Goal: Task Accomplishment & Management: Manage account settings

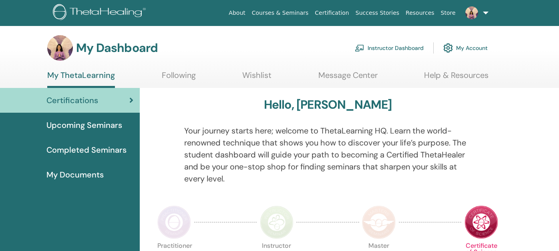
click at [395, 44] on link "Instructor Dashboard" at bounding box center [389, 48] width 69 height 18
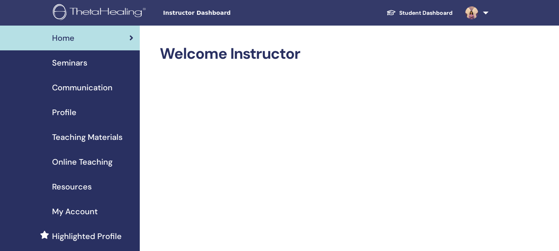
click at [65, 64] on span "Seminars" at bounding box center [69, 63] width 35 height 12
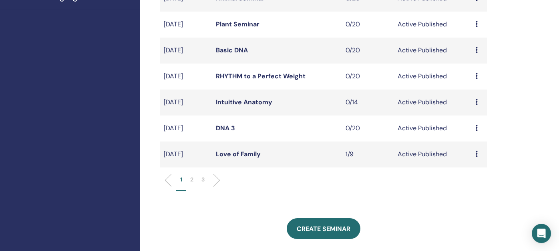
scroll to position [240, 0]
click at [476, 126] on icon at bounding box center [476, 127] width 2 height 6
click at [468, 169] on p "Cancel" at bounding box center [475, 170] width 30 height 10
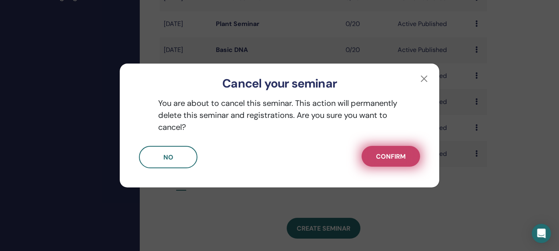
click at [403, 158] on span "Confirm" at bounding box center [391, 157] width 30 height 8
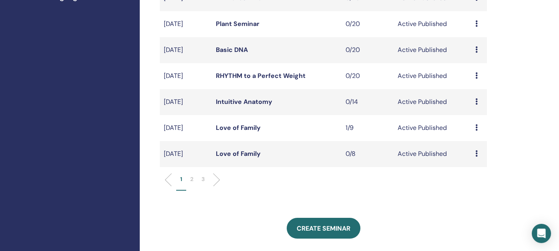
click at [191, 180] on p "2" at bounding box center [191, 179] width 3 height 8
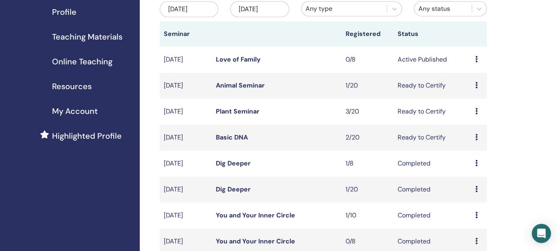
scroll to position [80, 0]
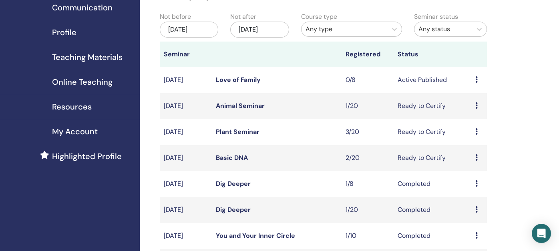
click at [231, 157] on link "Basic DNA" at bounding box center [232, 158] width 32 height 8
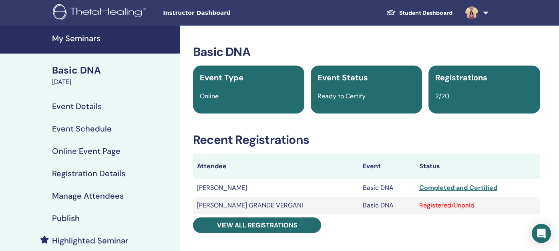
click at [78, 197] on h4 "Manage Attendees" at bounding box center [88, 196] width 72 height 10
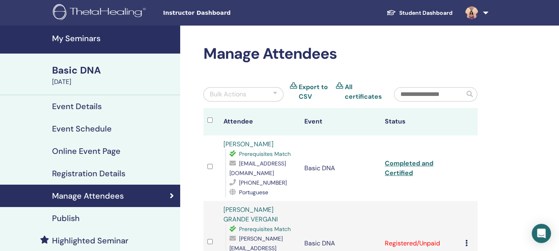
scroll to position [120, 0]
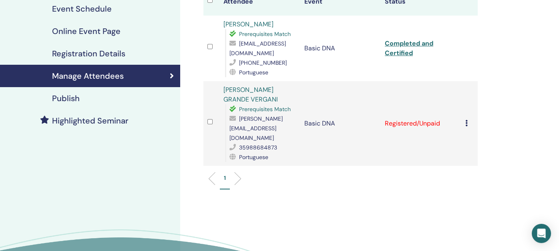
click at [465, 120] on icon at bounding box center [466, 123] width 2 height 6
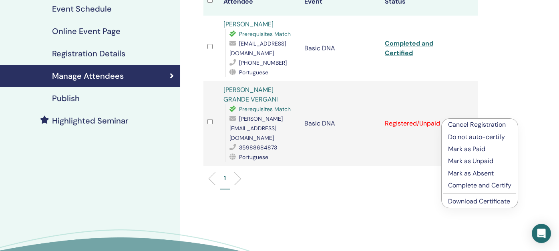
click at [458, 185] on p "Complete and Certify" at bounding box center [479, 186] width 63 height 10
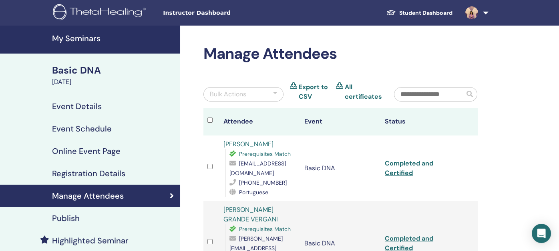
click at [79, 38] on h4 "My Seminars" at bounding box center [113, 39] width 123 height 10
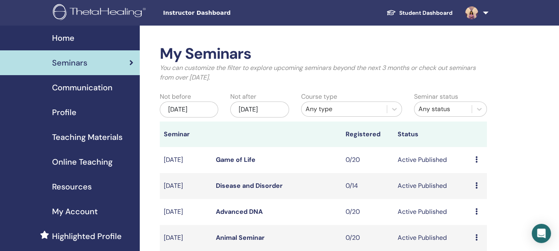
click at [63, 111] on span "Profile" at bounding box center [64, 112] width 24 height 12
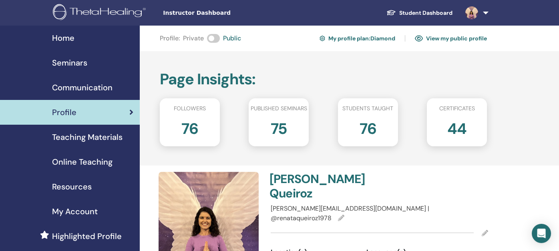
click at [65, 62] on span "Seminars" at bounding box center [69, 63] width 35 height 12
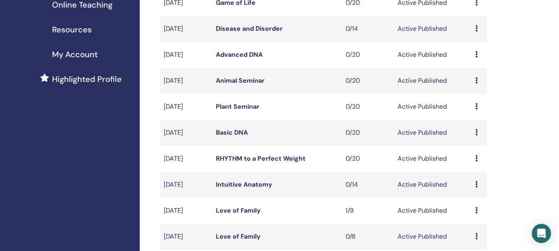
scroll to position [160, 0]
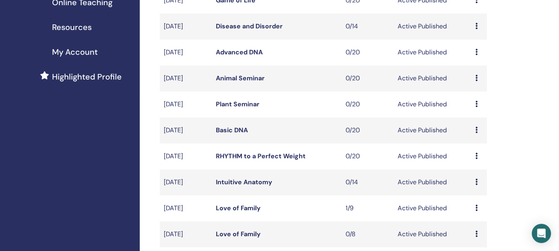
click at [476, 131] on icon at bounding box center [476, 130] width 2 height 6
click at [471, 174] on p "Cancel" at bounding box center [475, 174] width 30 height 10
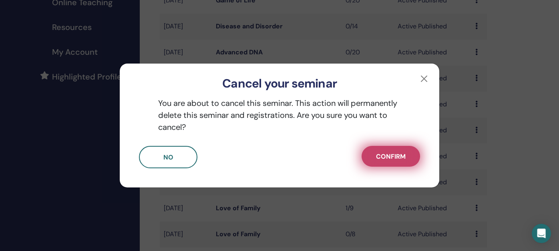
click at [391, 159] on span "Confirm" at bounding box center [391, 157] width 30 height 8
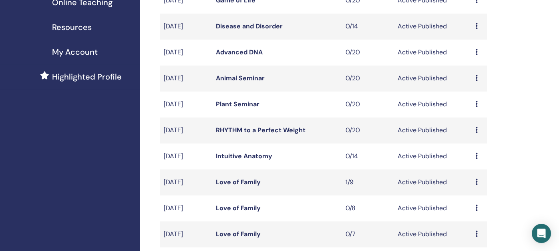
click at [477, 155] on icon at bounding box center [476, 156] width 2 height 6
click at [474, 197] on p "Cancel" at bounding box center [476, 198] width 30 height 10
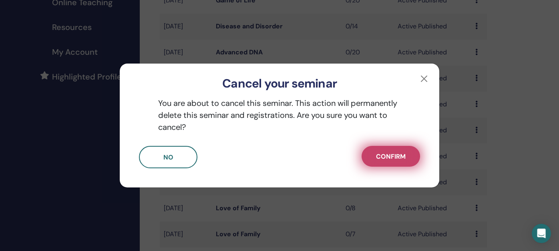
click at [402, 158] on span "Confirm" at bounding box center [391, 157] width 30 height 8
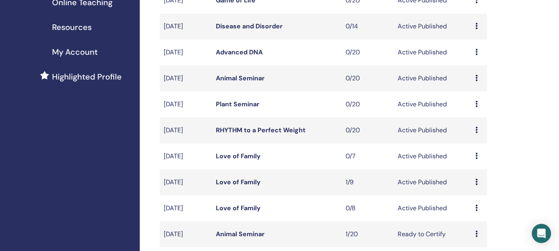
click at [476, 129] on icon at bounding box center [476, 130] width 2 height 6
click at [466, 170] on p "Cancel" at bounding box center [475, 173] width 30 height 10
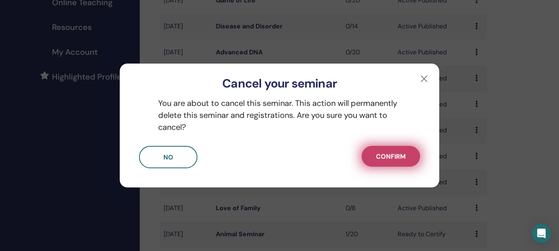
click at [404, 158] on span "Confirm" at bounding box center [391, 157] width 30 height 8
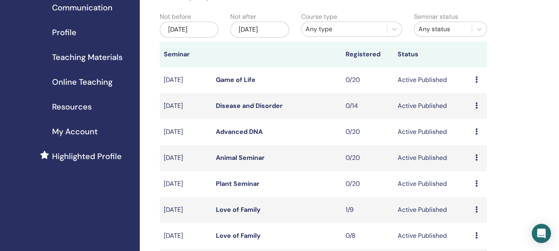
scroll to position [120, 0]
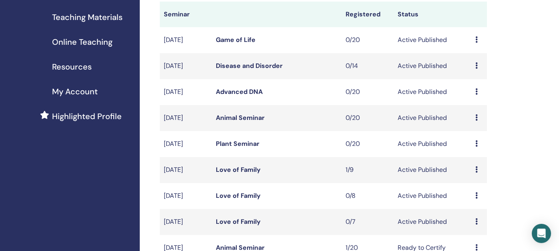
click at [475, 90] on icon at bounding box center [476, 91] width 2 height 6
click at [469, 135] on p "Cancel" at bounding box center [474, 133] width 30 height 10
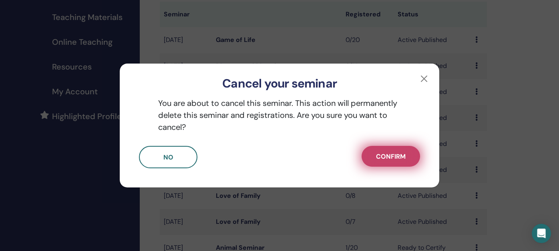
click at [383, 161] on span "Confirm" at bounding box center [391, 157] width 30 height 8
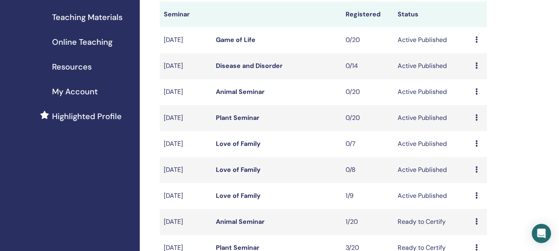
click at [477, 64] on icon at bounding box center [476, 65] width 2 height 6
click at [476, 106] on p "Cancel" at bounding box center [476, 107] width 30 height 10
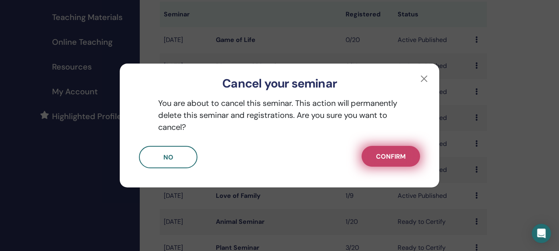
click at [392, 158] on span "Confirm" at bounding box center [391, 157] width 30 height 8
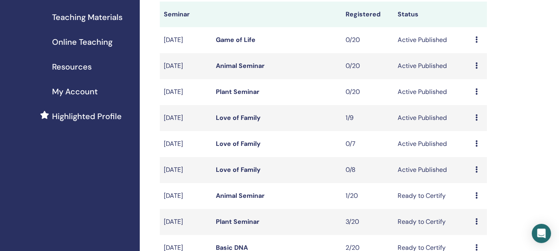
click at [474, 40] on td "Preview Edit Attendees Cancel" at bounding box center [479, 40] width 16 height 26
click at [477, 42] on icon at bounding box center [476, 39] width 2 height 6
click at [472, 83] on p "Cancel" at bounding box center [476, 85] width 30 height 10
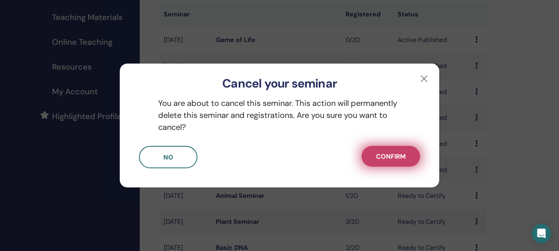
click at [402, 160] on span "Confirm" at bounding box center [391, 157] width 30 height 8
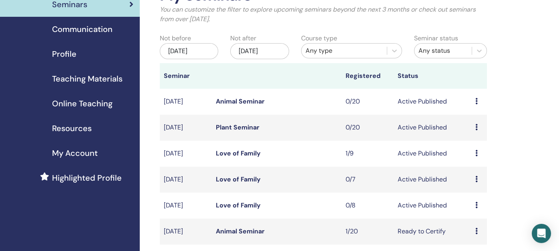
scroll to position [40, 0]
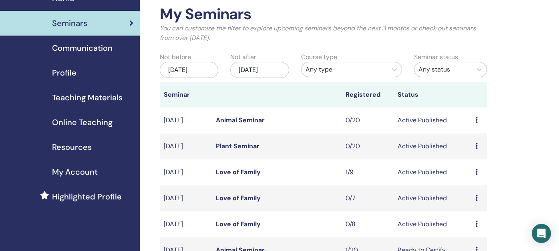
click at [264, 68] on div "[DATE]" at bounding box center [259, 70] width 58 height 16
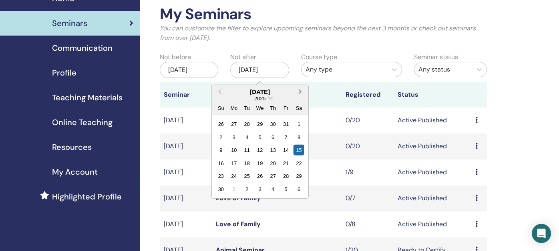
click at [300, 91] on span "Next Month" at bounding box center [300, 92] width 0 height 8
click at [238, 135] on div "5" at bounding box center [234, 137] width 11 height 11
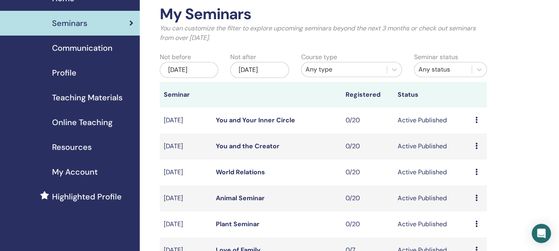
click at [476, 119] on icon at bounding box center [476, 120] width 2 height 6
click at [466, 164] on p "Cancel" at bounding box center [475, 163] width 30 height 10
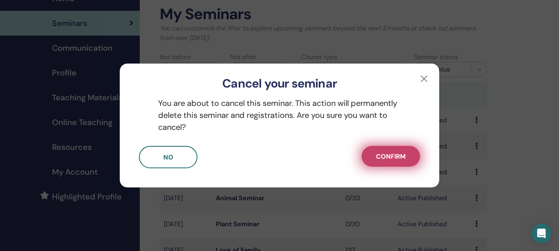
click at [395, 157] on span "Confirm" at bounding box center [391, 157] width 30 height 8
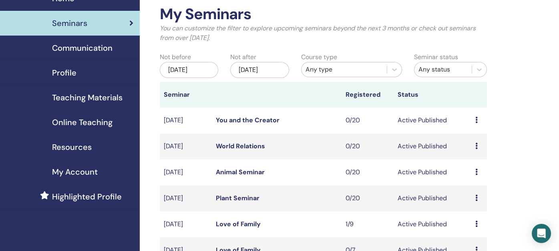
click at [476, 119] on icon at bounding box center [476, 120] width 2 height 6
click at [467, 162] on p "Cancel" at bounding box center [475, 163] width 30 height 10
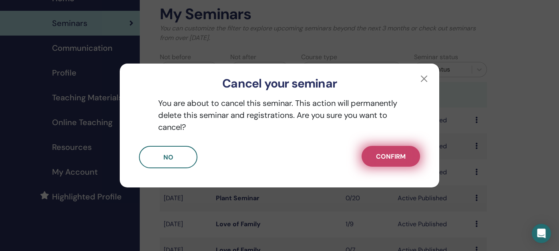
click at [397, 156] on span "Confirm" at bounding box center [391, 157] width 30 height 8
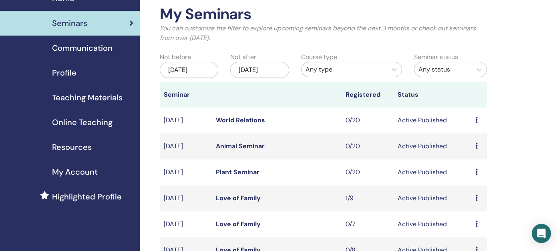
click at [475, 118] on td "Preview Edit Attendees Cancel" at bounding box center [479, 121] width 16 height 26
click at [477, 121] on icon at bounding box center [476, 120] width 2 height 6
click at [472, 162] on p "Cancel" at bounding box center [476, 165] width 30 height 10
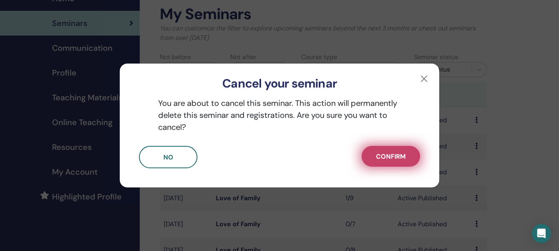
click at [390, 157] on span "Confirm" at bounding box center [391, 157] width 30 height 8
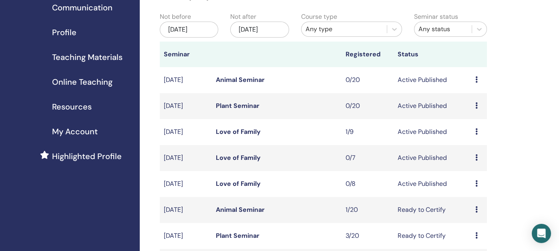
scroll to position [120, 0]
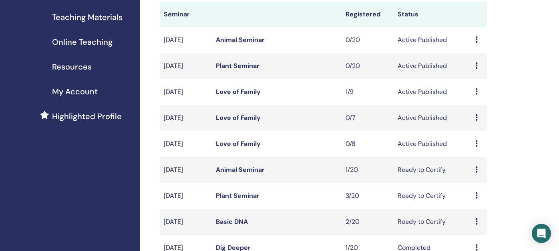
click at [476, 116] on icon at bounding box center [476, 117] width 2 height 6
click at [467, 157] on p "Cancel" at bounding box center [475, 159] width 30 height 10
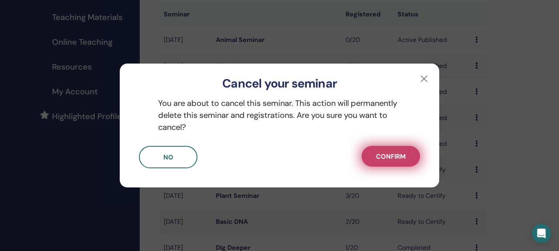
click at [406, 158] on button "Confirm" at bounding box center [390, 156] width 58 height 21
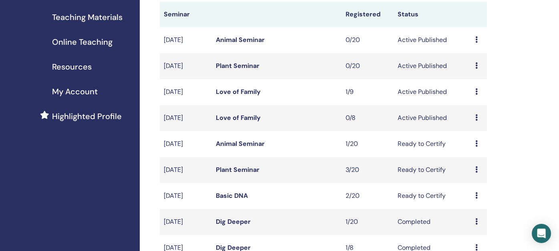
click at [475, 118] on icon at bounding box center [476, 117] width 2 height 6
click at [467, 161] on p "Cancel" at bounding box center [474, 161] width 30 height 10
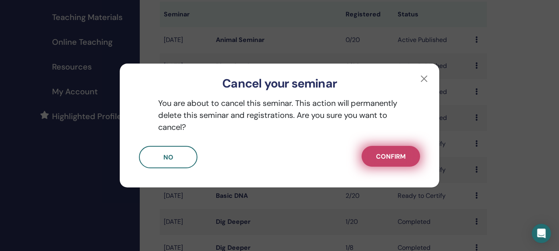
click at [406, 160] on button "Confirm" at bounding box center [390, 156] width 58 height 21
